Goal: Transaction & Acquisition: Purchase product/service

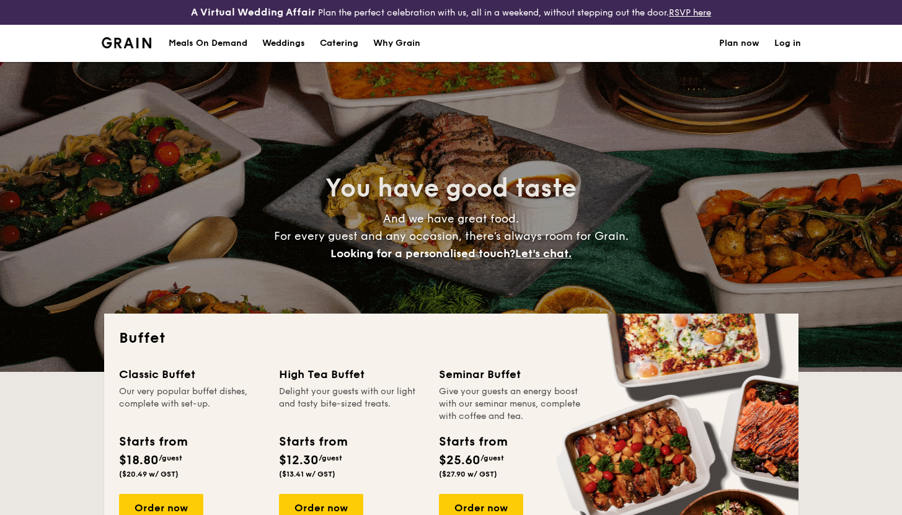
select select
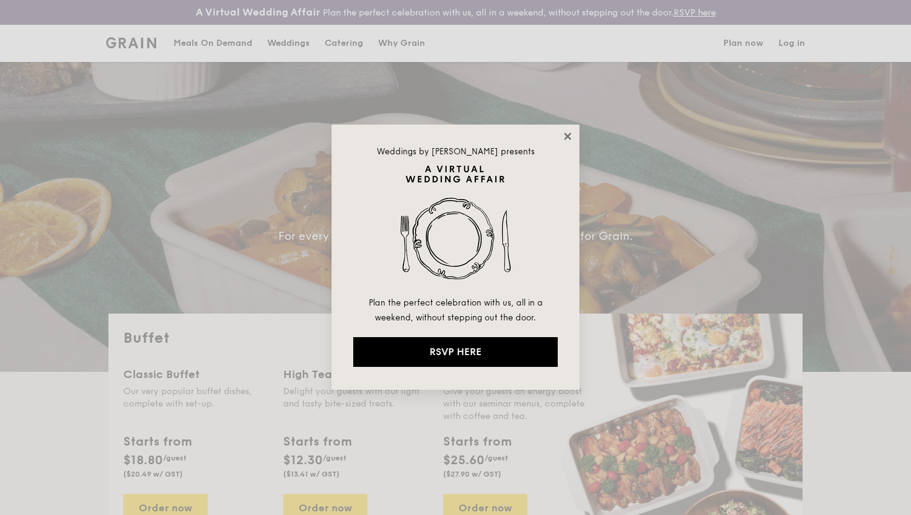
click at [565, 137] on icon at bounding box center [567, 136] width 7 height 7
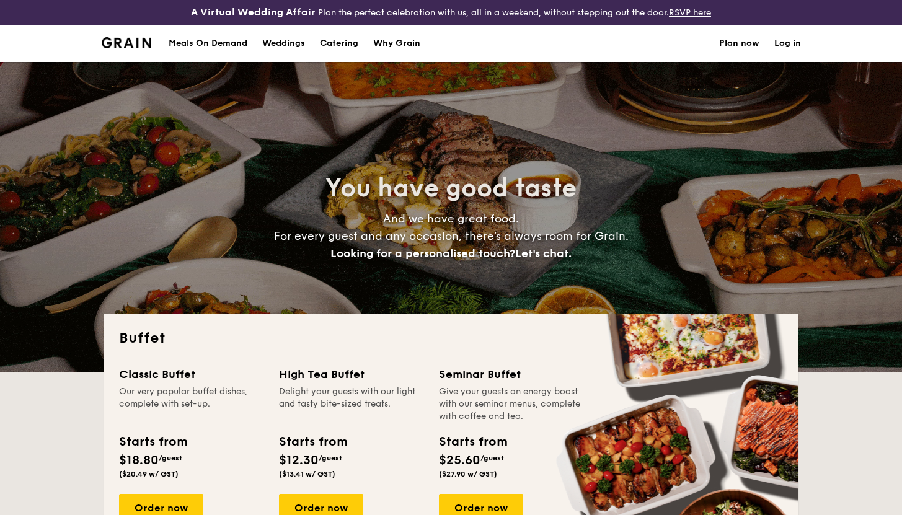
scroll to position [228, 0]
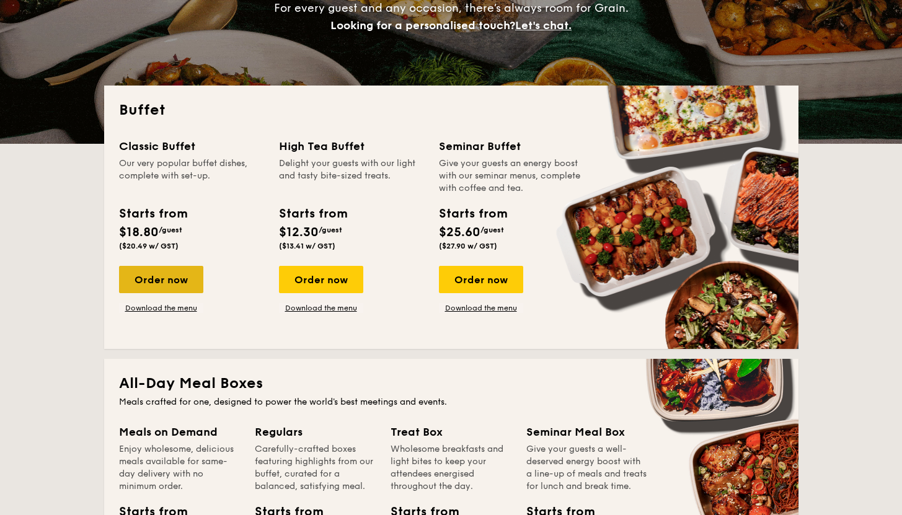
click at [150, 288] on div "Order now" at bounding box center [161, 279] width 84 height 27
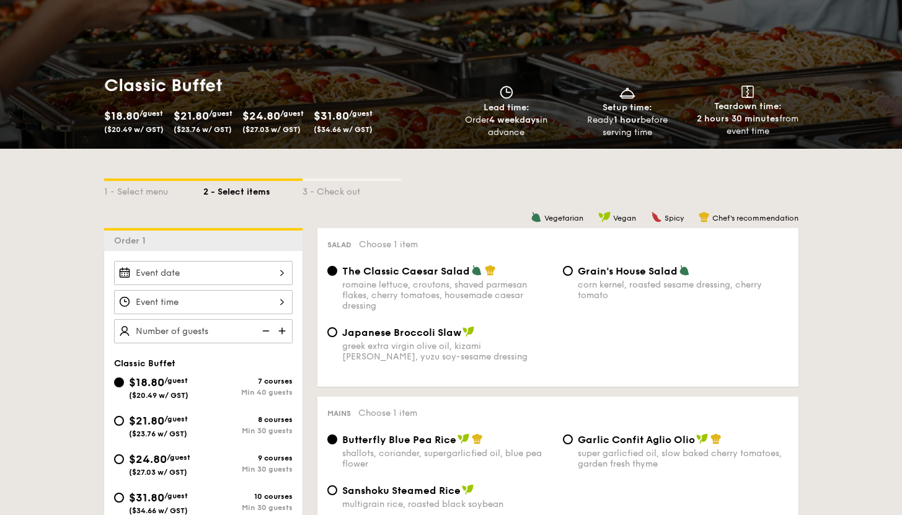
scroll to position [322, 0]
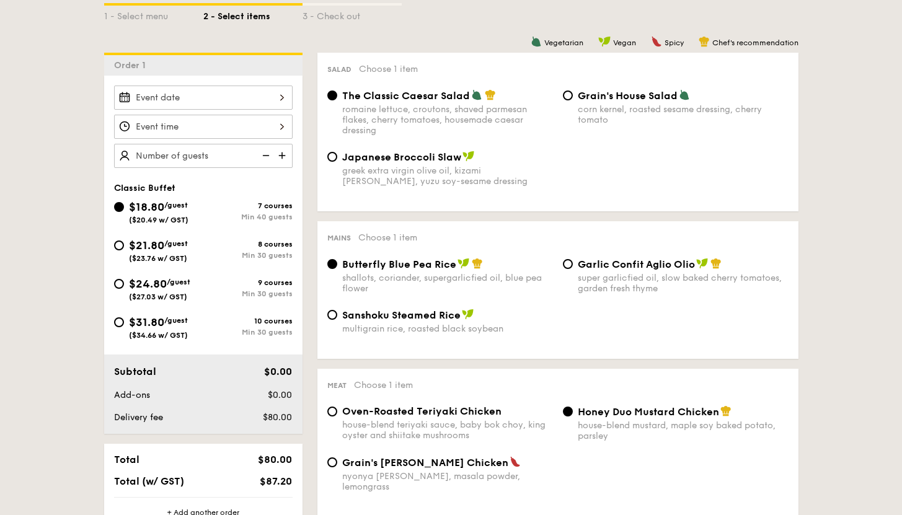
scroll to position [253, 0]
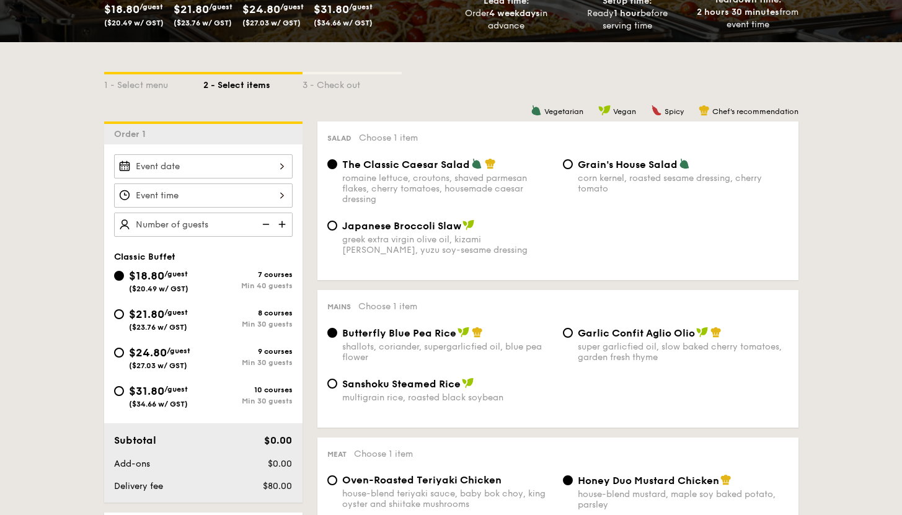
select select
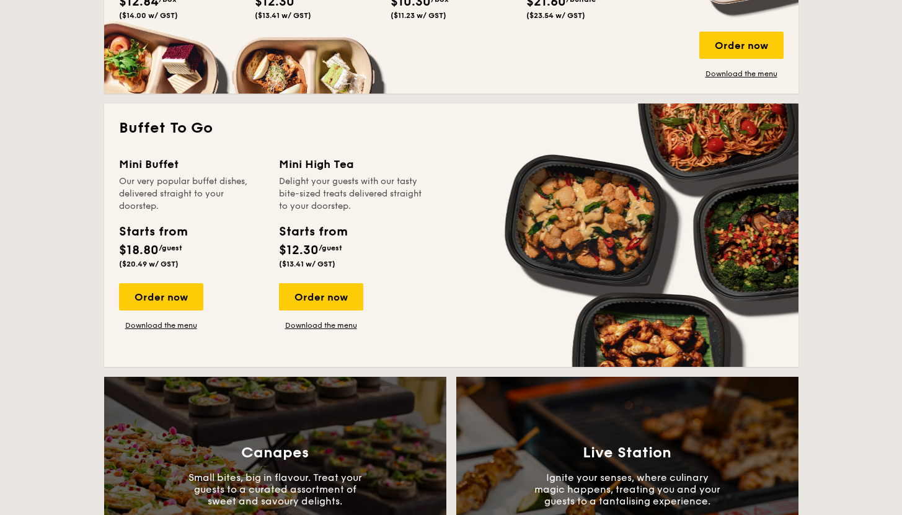
scroll to position [801, 0]
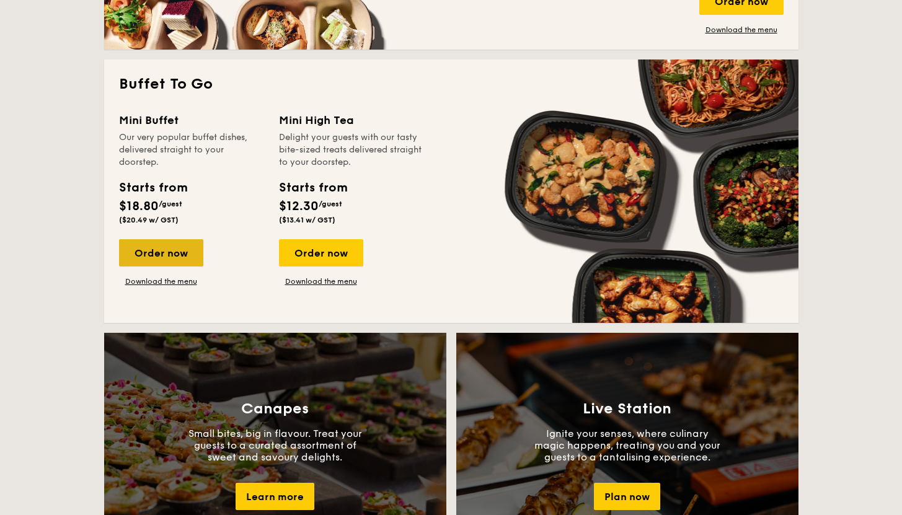
click at [141, 246] on div "Order now" at bounding box center [161, 252] width 84 height 27
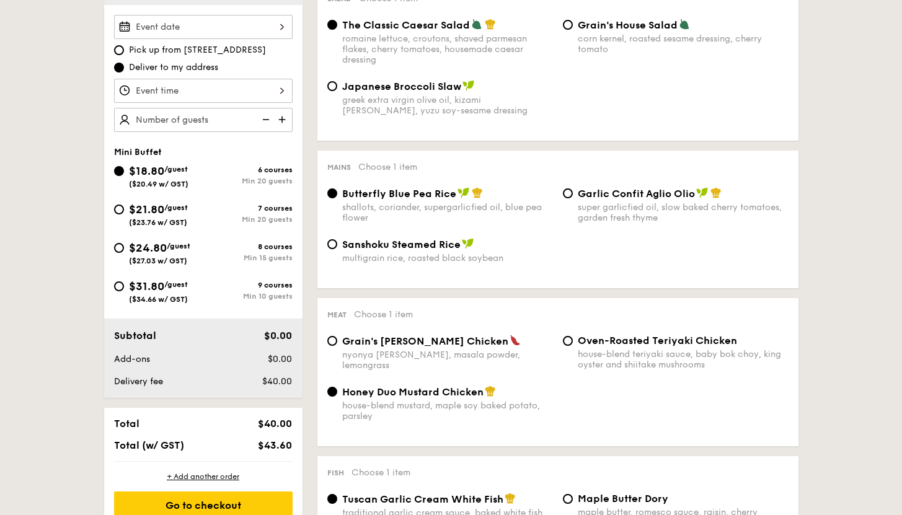
scroll to position [372, 0]
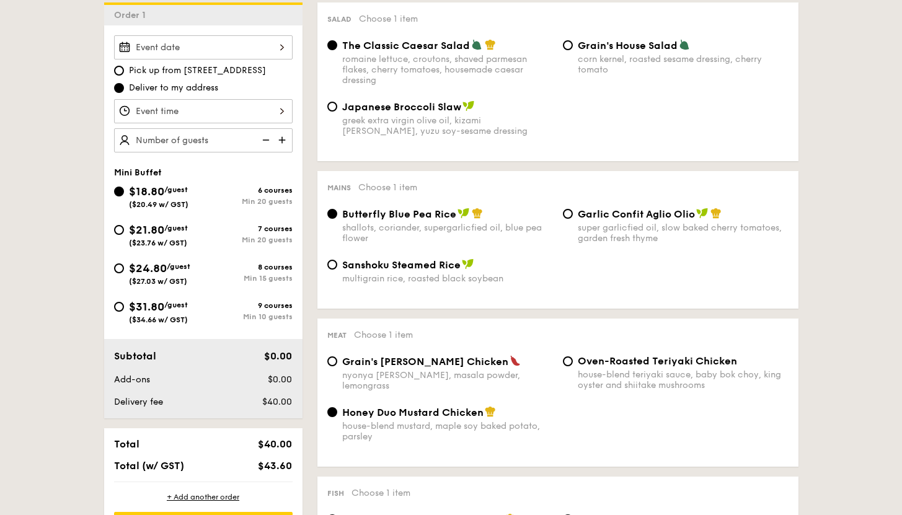
click at [283, 142] on img at bounding box center [283, 140] width 19 height 24
type input "20 guests"
